Goal: Task Accomplishment & Management: Manage account settings

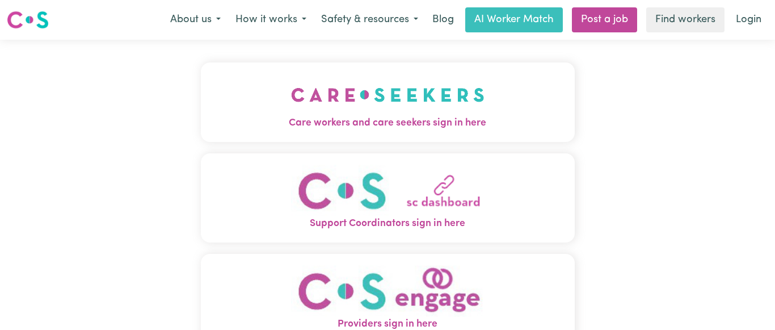
click at [414, 107] on img "Care workers and care seekers sign in here" at bounding box center [388, 95] width 194 height 42
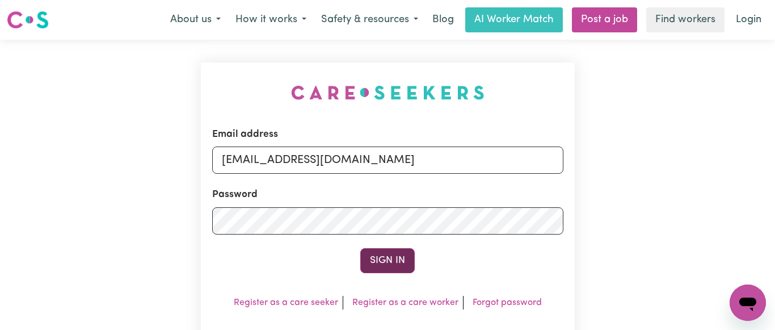
click at [385, 263] on button "Sign In" at bounding box center [387, 260] width 54 height 25
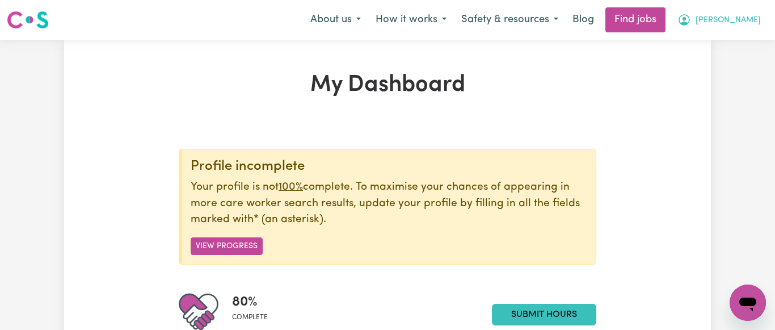
click at [752, 14] on button "[PERSON_NAME]" at bounding box center [719, 20] width 98 height 24
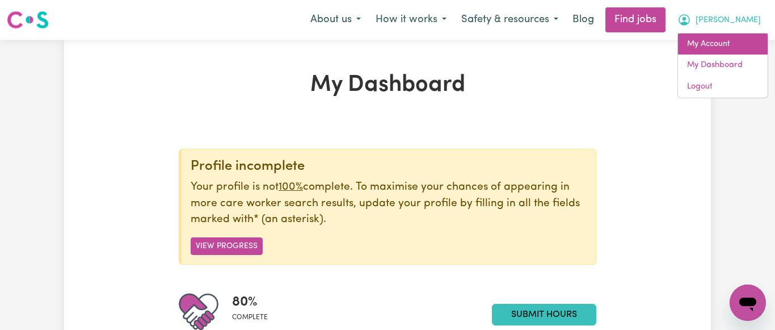
click at [721, 40] on link "My Account" at bounding box center [723, 44] width 90 height 22
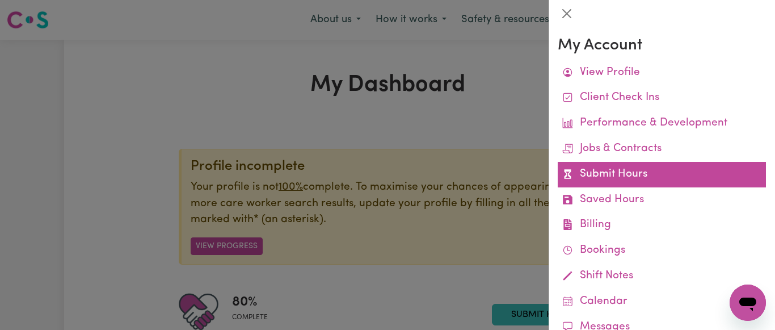
click at [632, 175] on link "Submit Hours" at bounding box center [662, 175] width 208 height 26
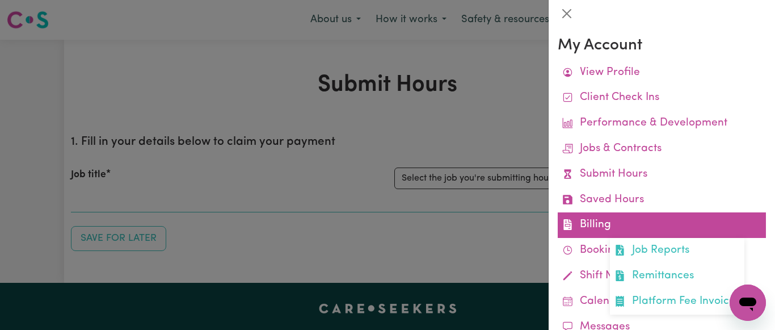
click at [602, 225] on link "Billing Job Reports Remittances Platform Fee Invoices" at bounding box center [662, 225] width 208 height 26
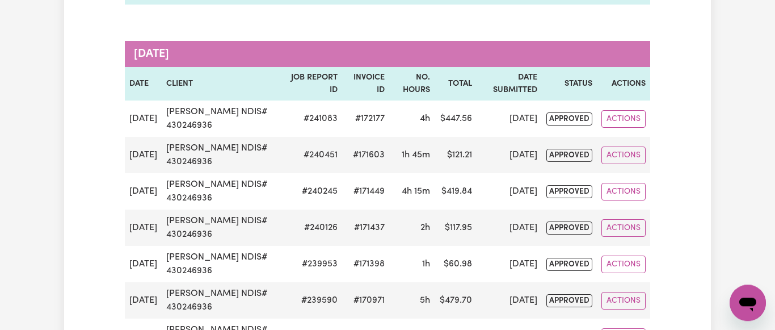
scroll to position [290, 0]
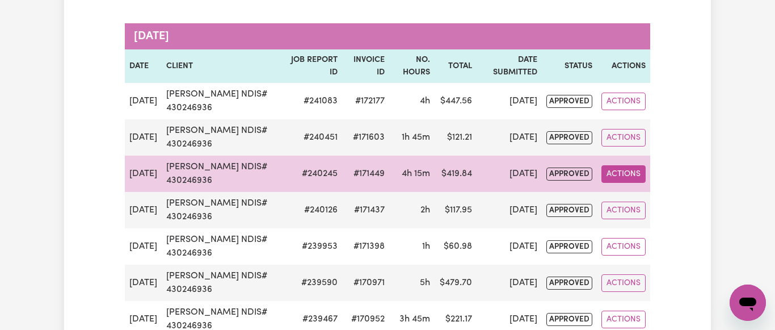
click at [628, 173] on button "Actions" at bounding box center [624, 174] width 44 height 18
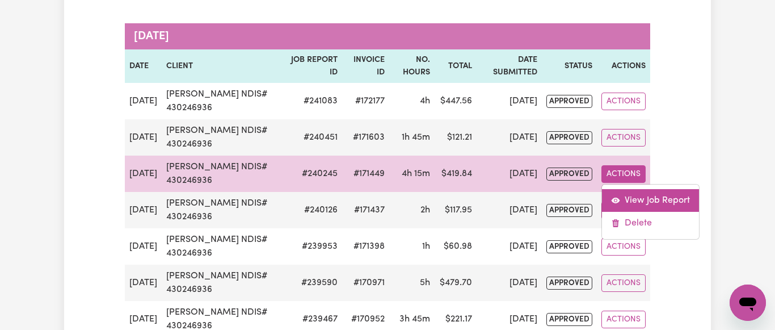
click at [648, 198] on link "View Job Report" at bounding box center [650, 200] width 97 height 23
select select "pm"
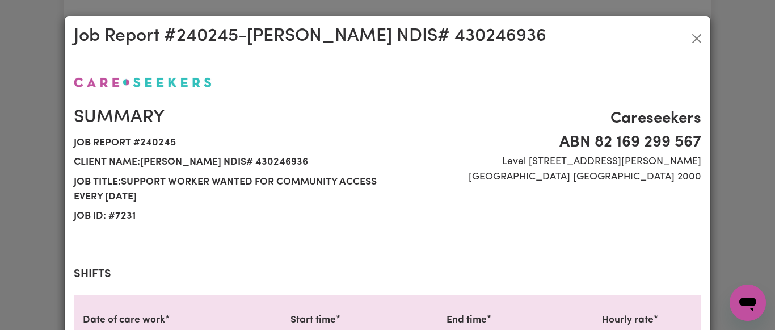
select select "93.56-[DATE]"
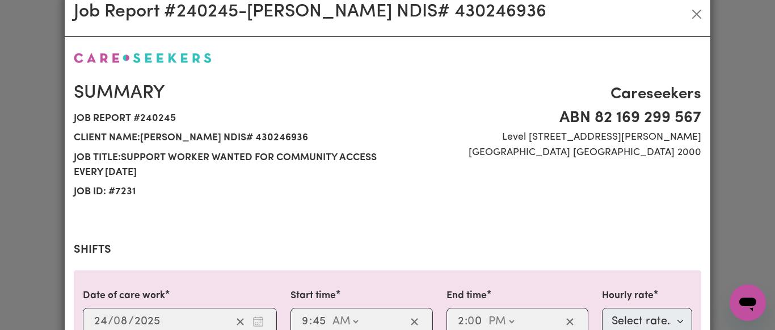
scroll to position [0, 0]
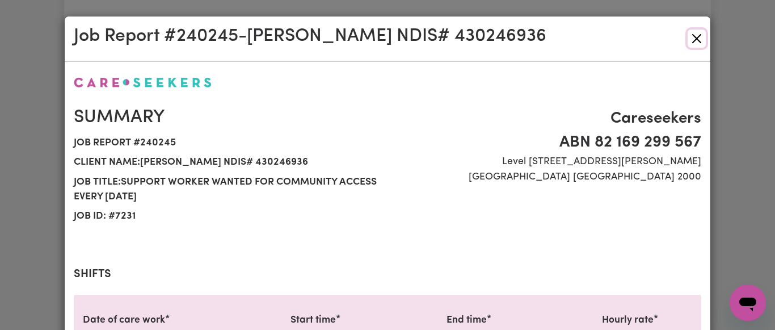
click at [695, 36] on button "Close" at bounding box center [697, 39] width 18 height 18
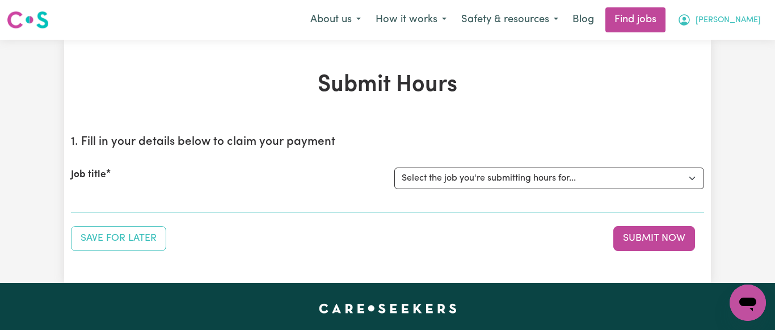
click at [754, 20] on span "[PERSON_NAME]" at bounding box center [728, 20] width 65 height 12
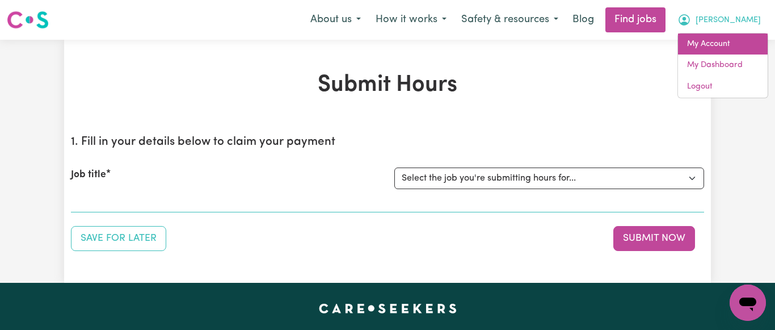
click at [718, 46] on link "My Account" at bounding box center [723, 44] width 90 height 22
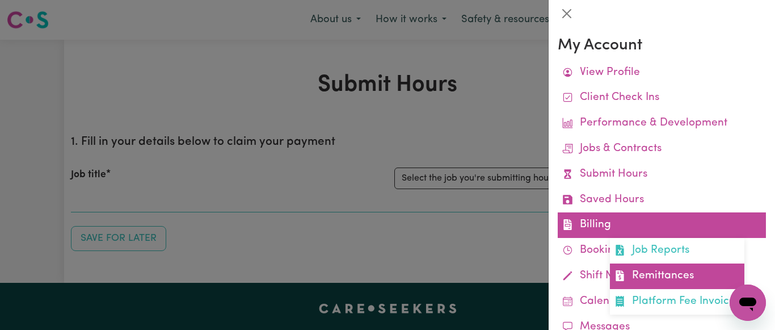
click at [671, 271] on link "Remittances" at bounding box center [677, 276] width 135 height 26
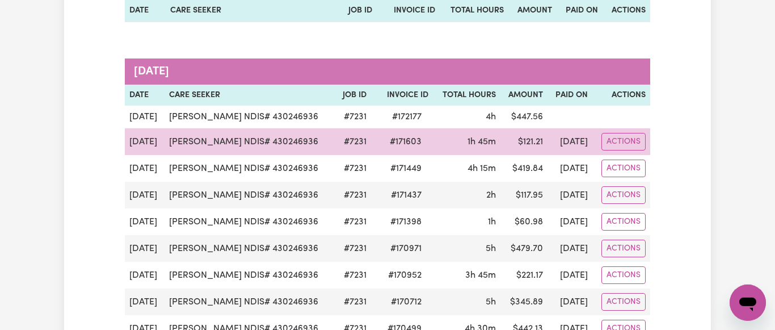
scroll to position [232, 0]
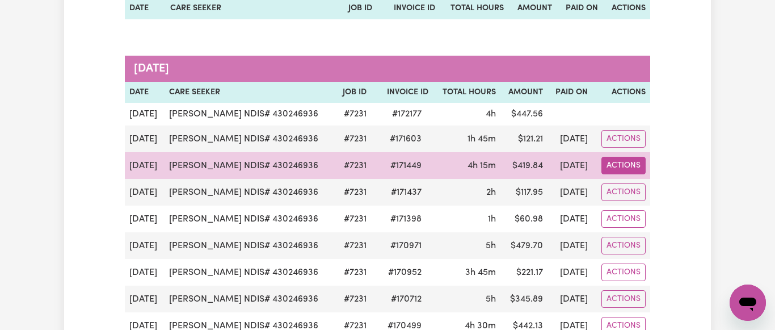
click at [621, 164] on button "Actions" at bounding box center [624, 166] width 44 height 18
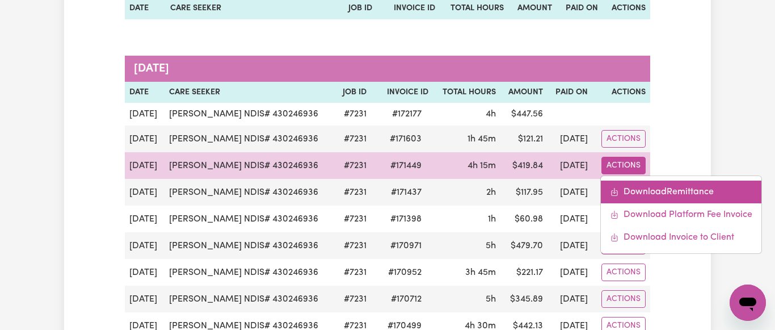
click at [687, 196] on link "Download Remittance" at bounding box center [681, 192] width 161 height 23
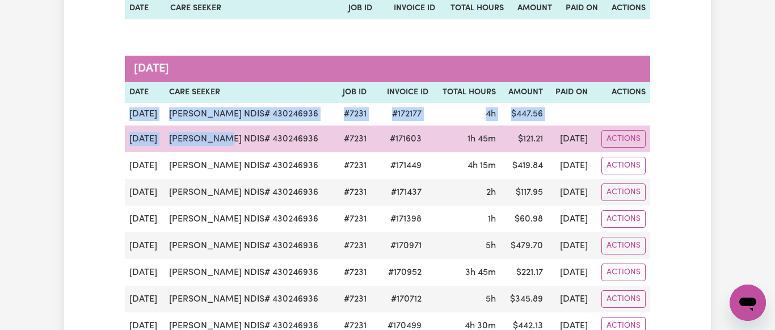
drag, startPoint x: 83, startPoint y: 105, endPoint x: 225, endPoint y: 152, distance: 149.4
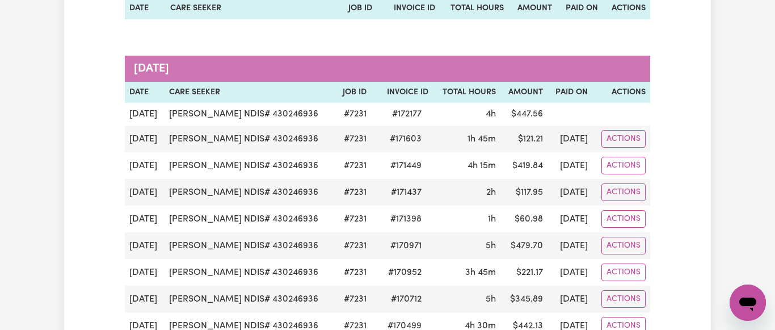
click at [746, 302] on icon "Open messaging window" at bounding box center [748, 304] width 17 height 14
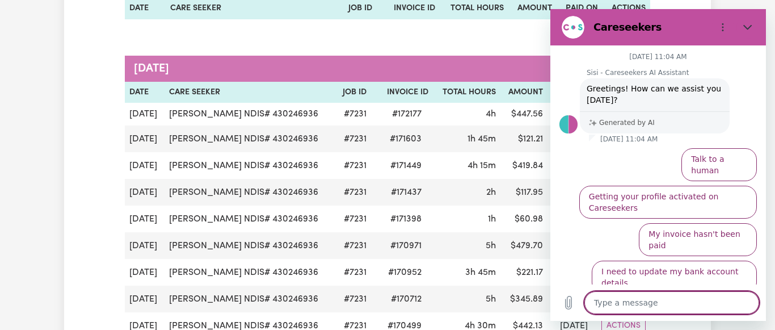
scroll to position [10, 0]
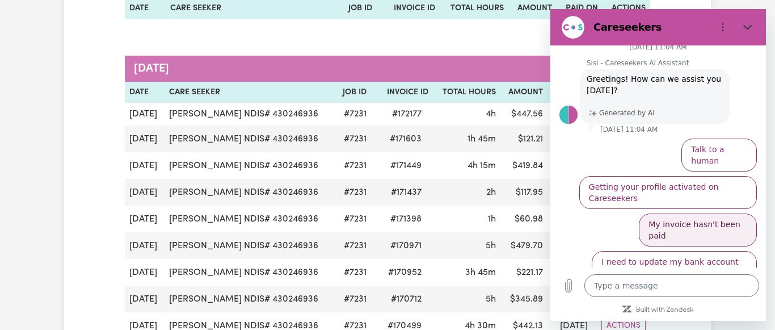
click at [703, 213] on button "My invoice hasn't been paid" at bounding box center [698, 229] width 118 height 33
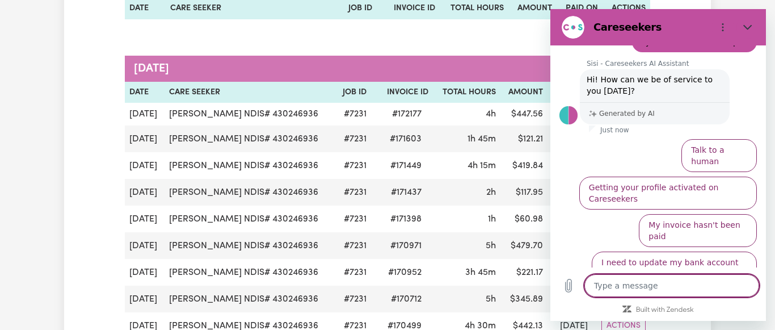
scroll to position [125, 0]
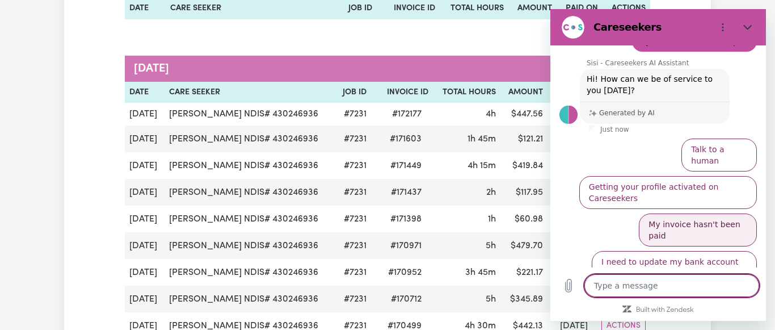
click at [672, 213] on button "My invoice hasn't been paid" at bounding box center [698, 229] width 118 height 33
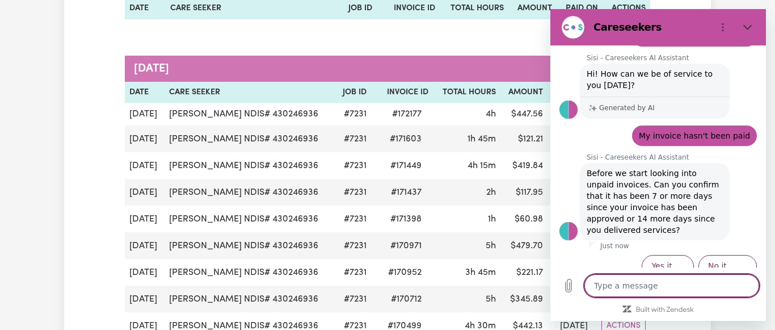
scroll to position [131, 0]
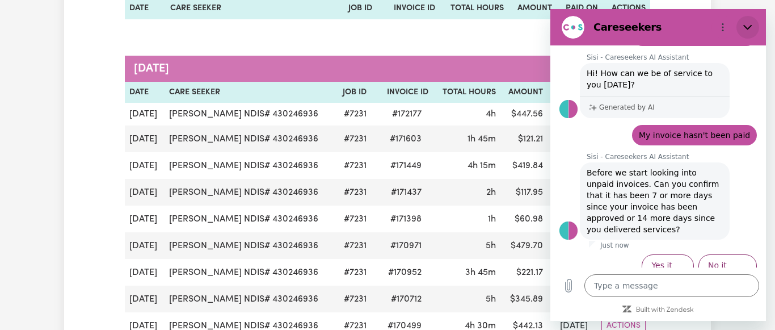
click at [748, 24] on icon "Close" at bounding box center [748, 27] width 9 height 9
type textarea "x"
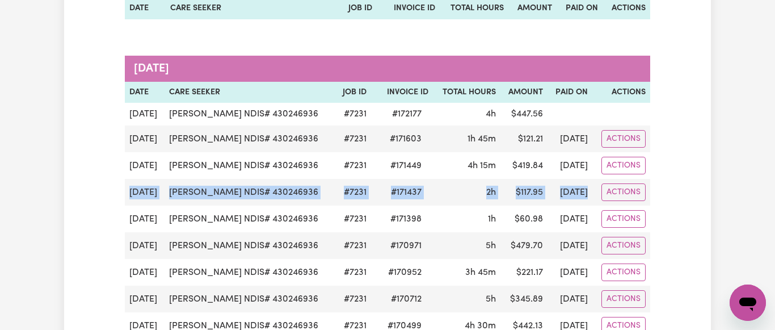
drag, startPoint x: 100, startPoint y: 45, endPoint x: 670, endPoint y: 203, distance: 590.8
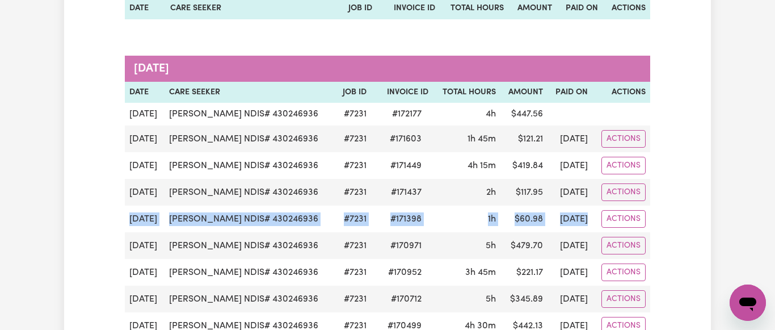
drag, startPoint x: 89, startPoint y: 93, endPoint x: 754, endPoint y: 218, distance: 677.6
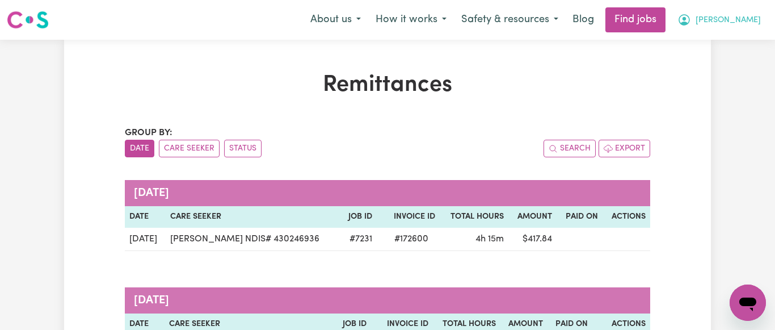
click at [752, 18] on span "[PERSON_NAME]" at bounding box center [728, 20] width 65 height 12
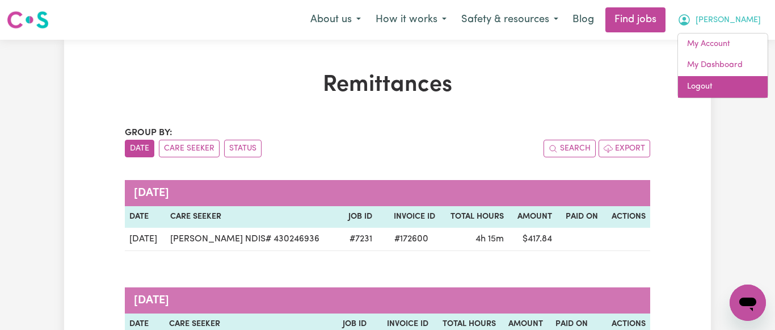
click at [705, 86] on link "Logout" at bounding box center [723, 87] width 90 height 22
